Goal: Task Accomplishment & Management: Manage account settings

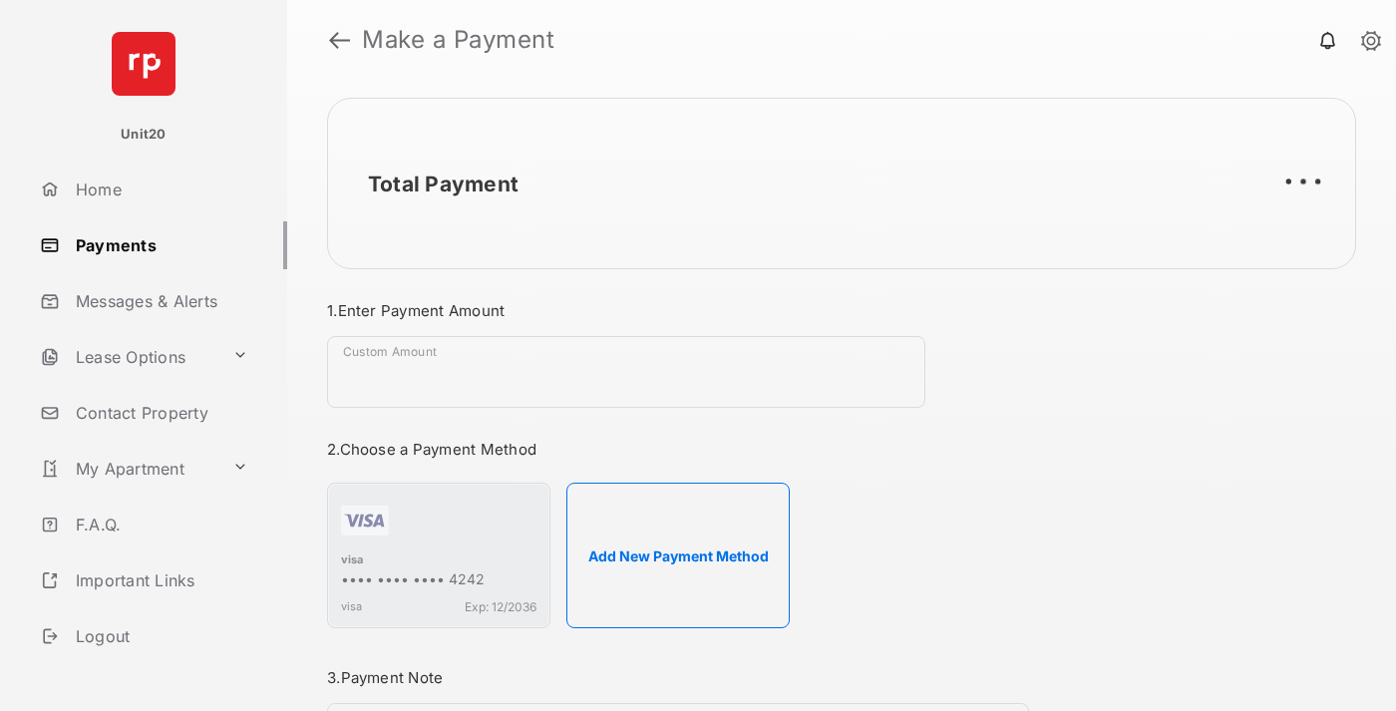
click at [156, 244] on link "Payments" at bounding box center [159, 245] width 255 height 48
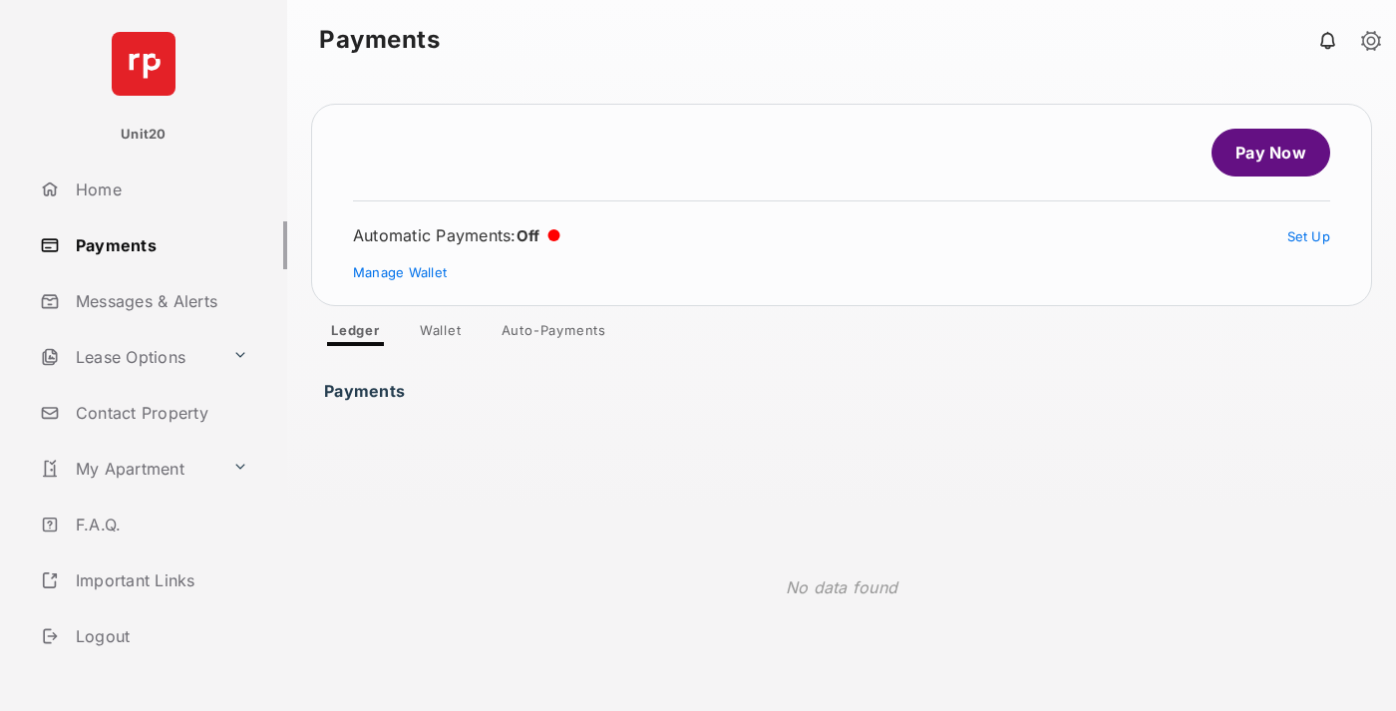
click at [554, 334] on link "Auto-Payments" at bounding box center [554, 334] width 137 height 24
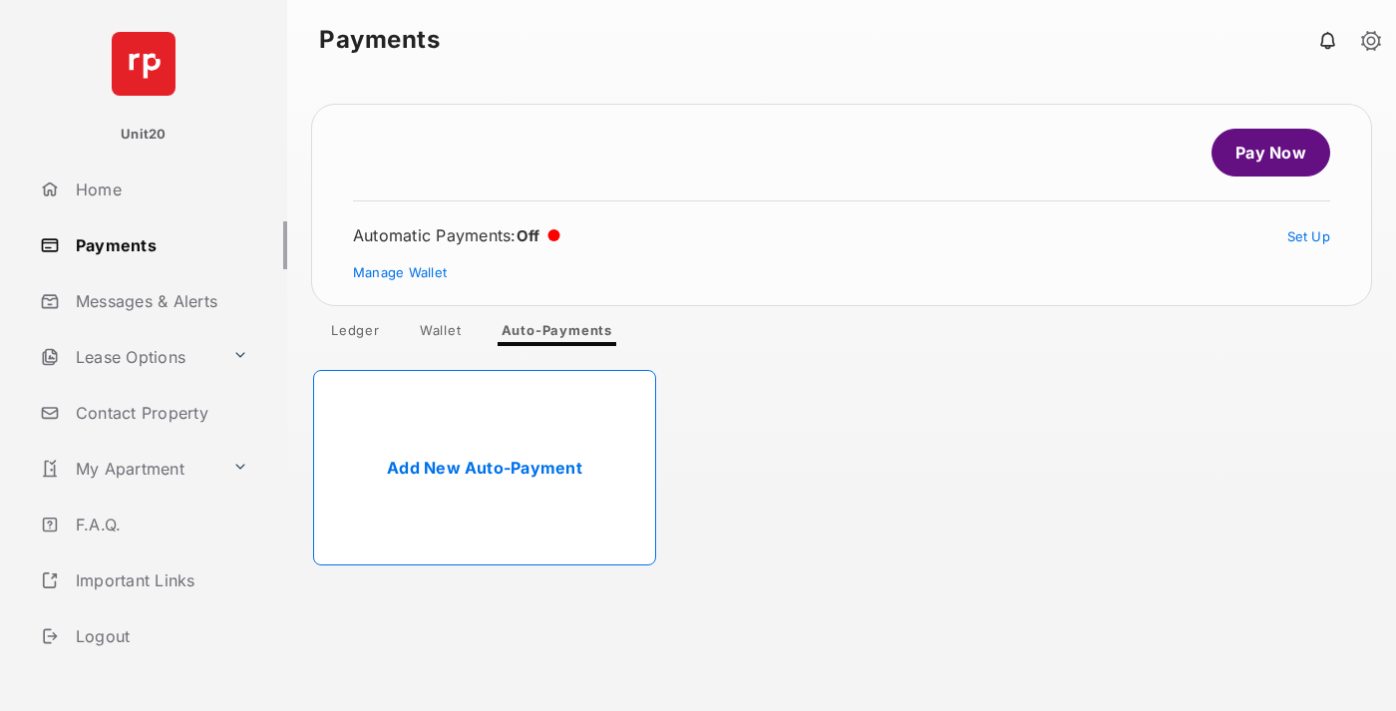
click at [485, 468] on link "Add New Auto-Payment" at bounding box center [484, 467] width 343 height 195
